Goal: Navigation & Orientation: Find specific page/section

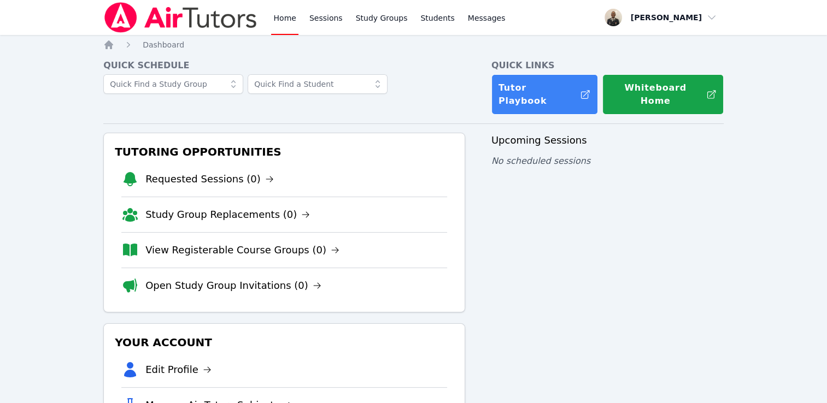
click at [823, 69] on div "Home Sessions Study Groups Students Messages Open user menu [PERSON_NAME] Open …" at bounding box center [413, 262] width 827 height 525
click at [332, 21] on link "Sessions" at bounding box center [326, 17] width 38 height 35
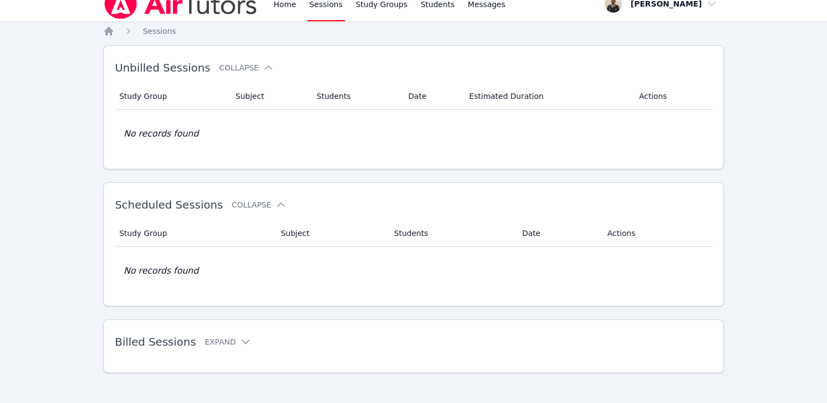
scroll to position [17, 0]
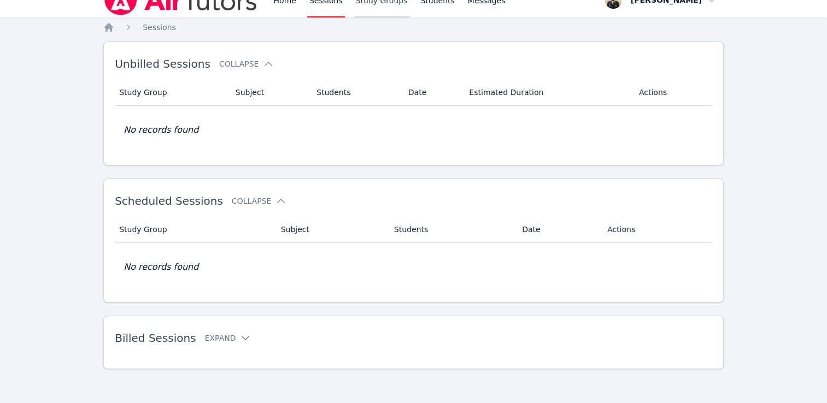
click at [368, 5] on link "Study Groups" at bounding box center [382, 0] width 56 height 35
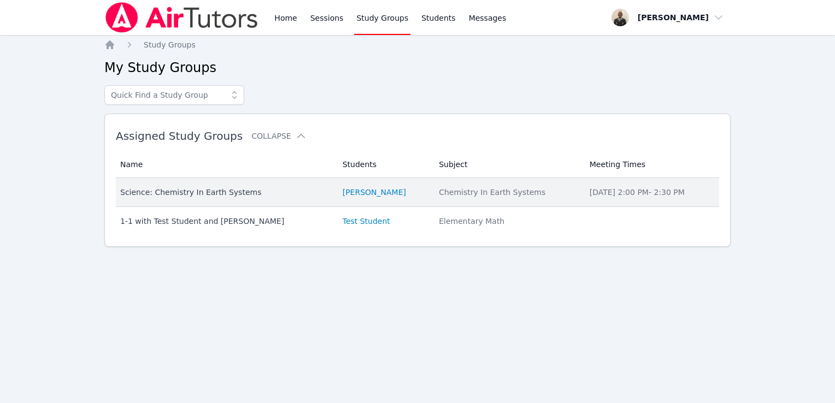
click at [243, 192] on div "Science: Chemistry In Earth Systems" at bounding box center [224, 192] width 209 height 11
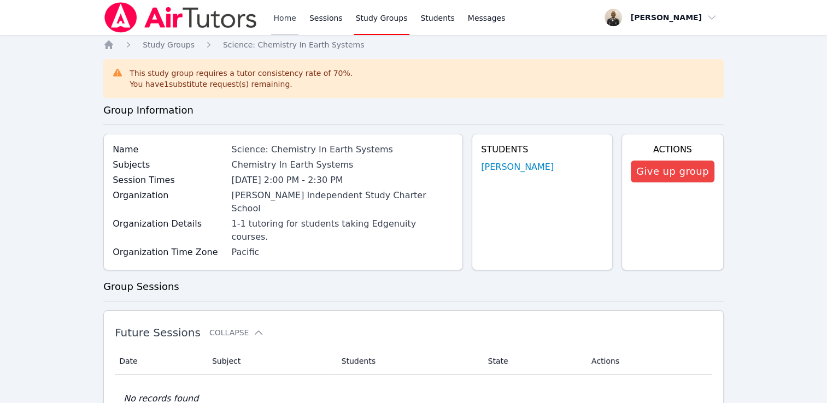
click at [280, 17] on link "Home" at bounding box center [284, 17] width 27 height 35
